Goal: Navigation & Orientation: Understand site structure

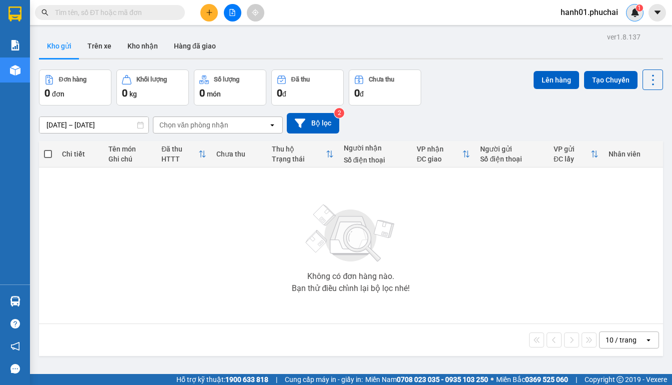
click at [629, 8] on div "1" at bounding box center [634, 12] width 17 height 17
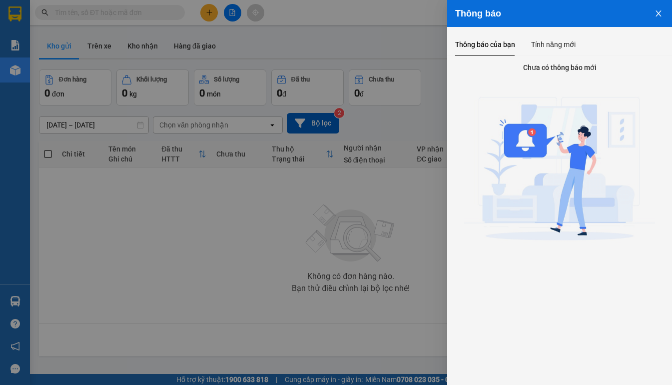
click at [578, 110] on img at bounding box center [559, 171] width 191 height 191
click at [659, 14] on icon "close" at bounding box center [658, 13] width 8 height 8
